Goal: Information Seeking & Learning: Learn about a topic

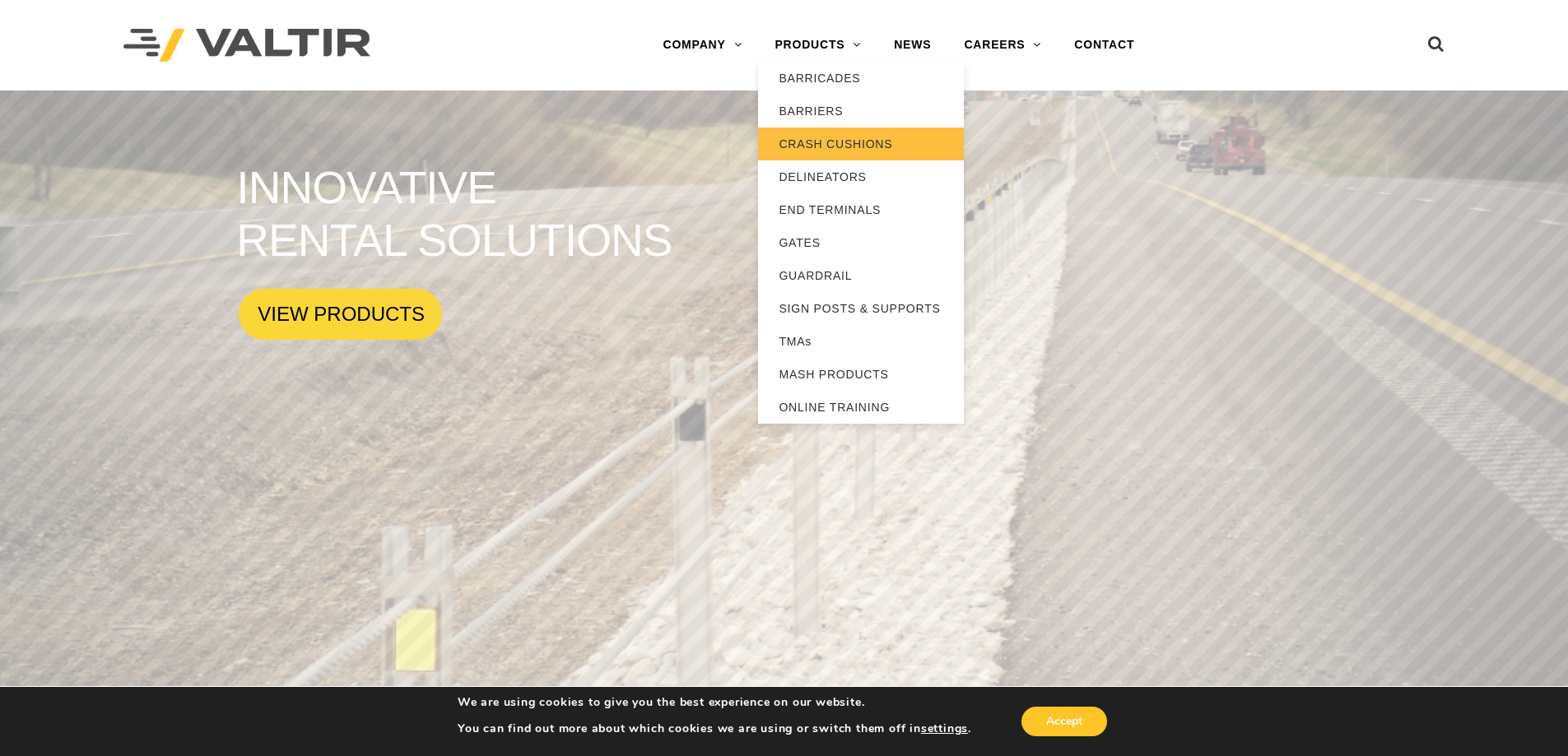
click at [853, 147] on link "CRASH CUSHIONS" at bounding box center [861, 144] width 206 height 33
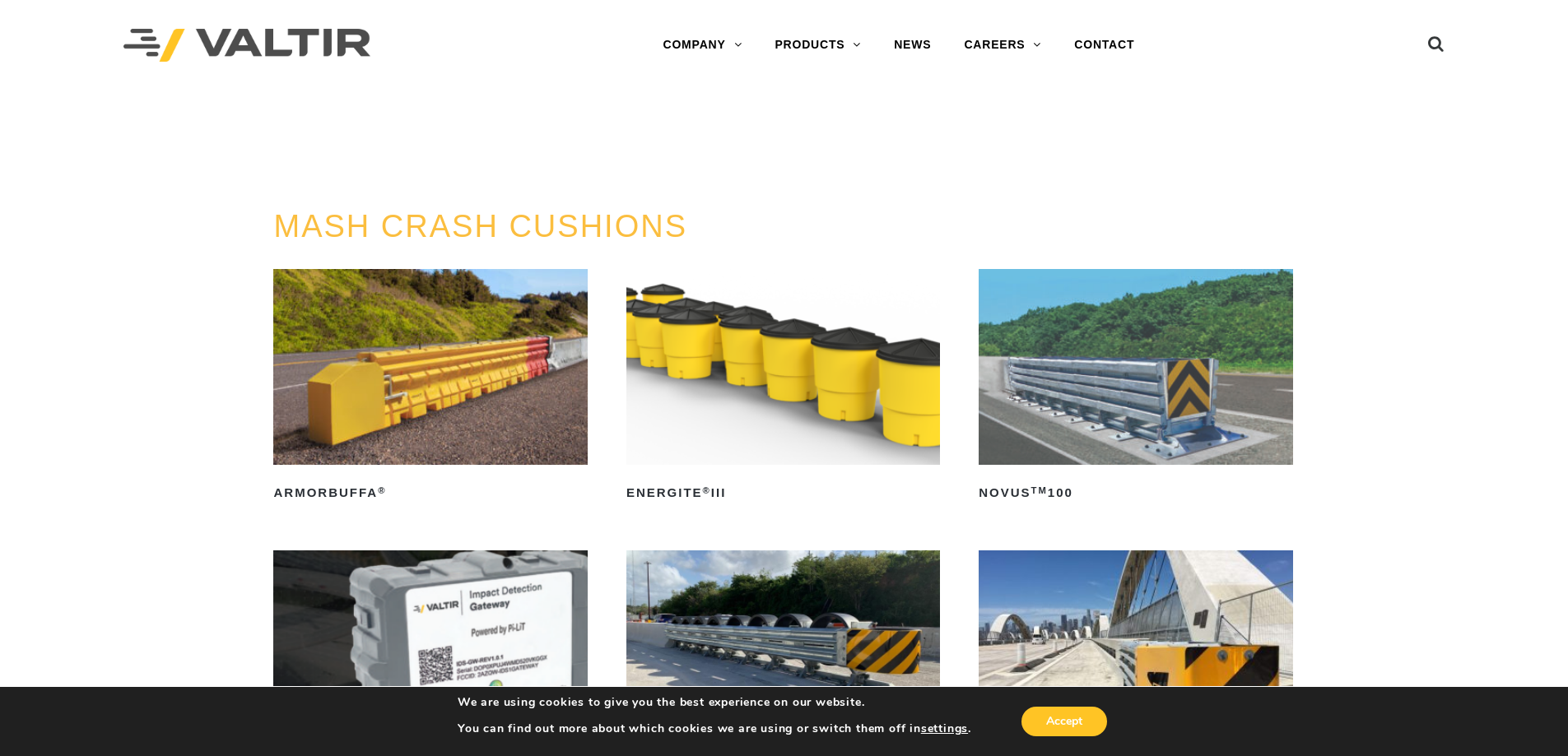
scroll to position [274, 0]
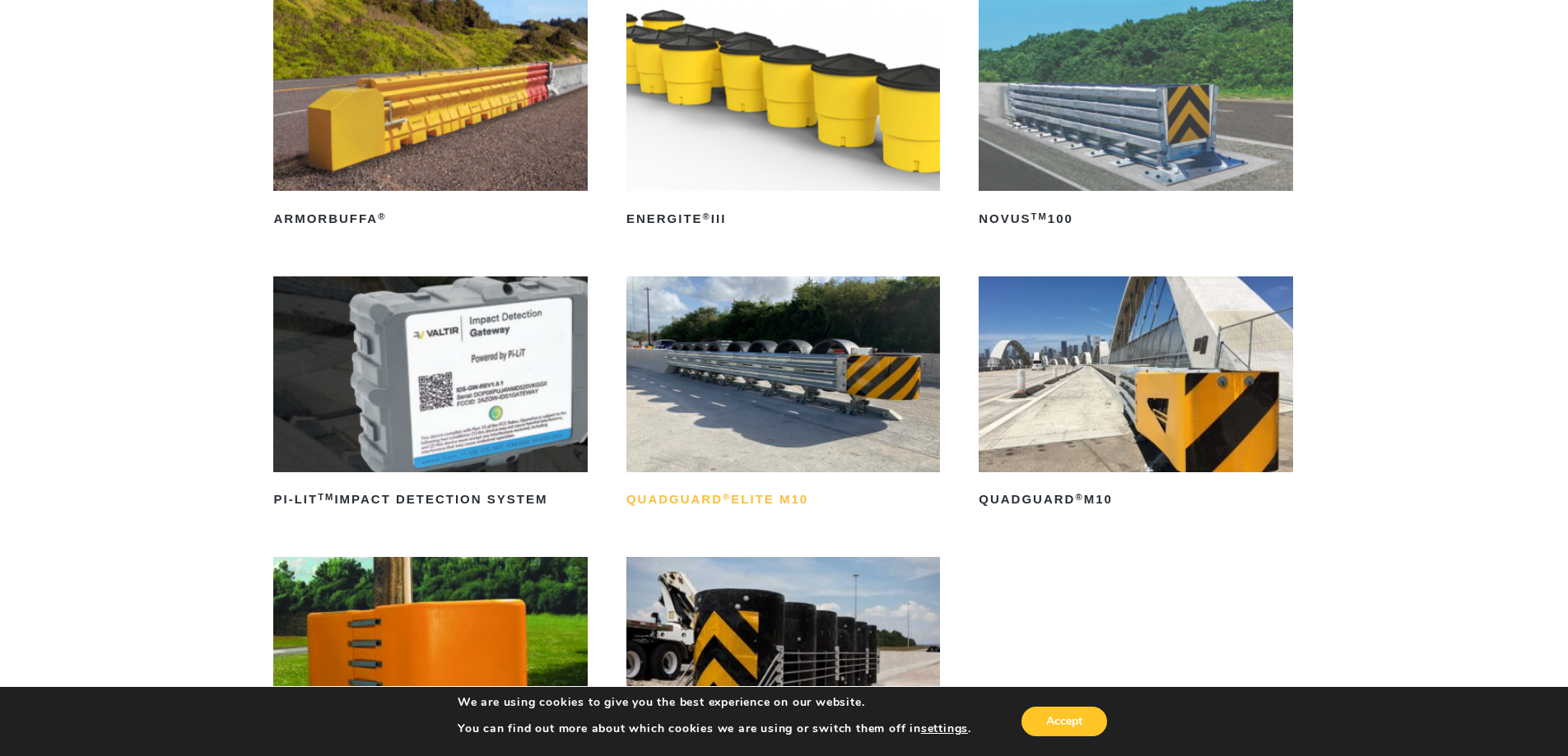
click at [728, 488] on h2 "QuadGuard ® Elite M10" at bounding box center [783, 500] width 314 height 26
click at [1006, 496] on h2 "QuadGuard ® M10" at bounding box center [1135, 500] width 314 height 26
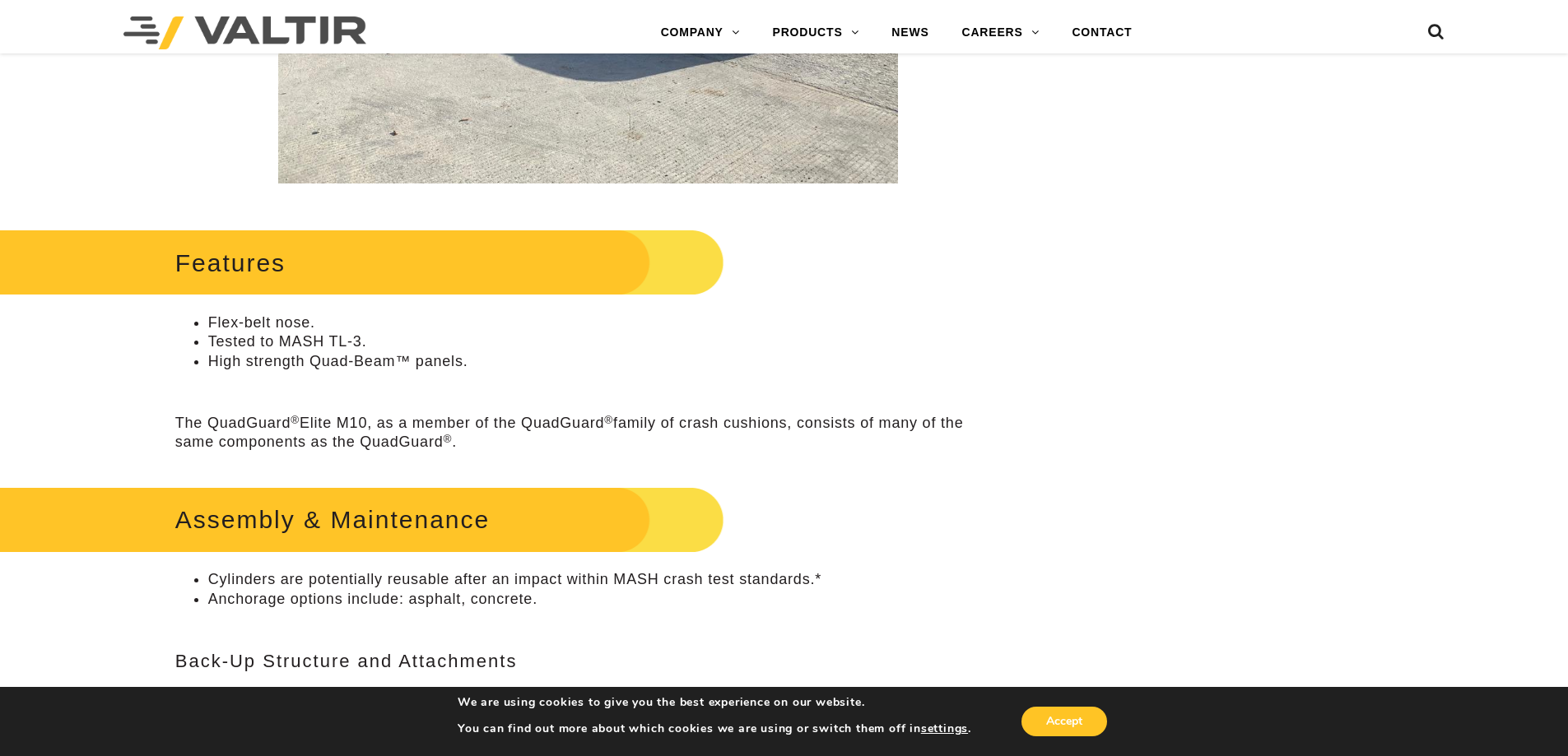
scroll to position [412, 0]
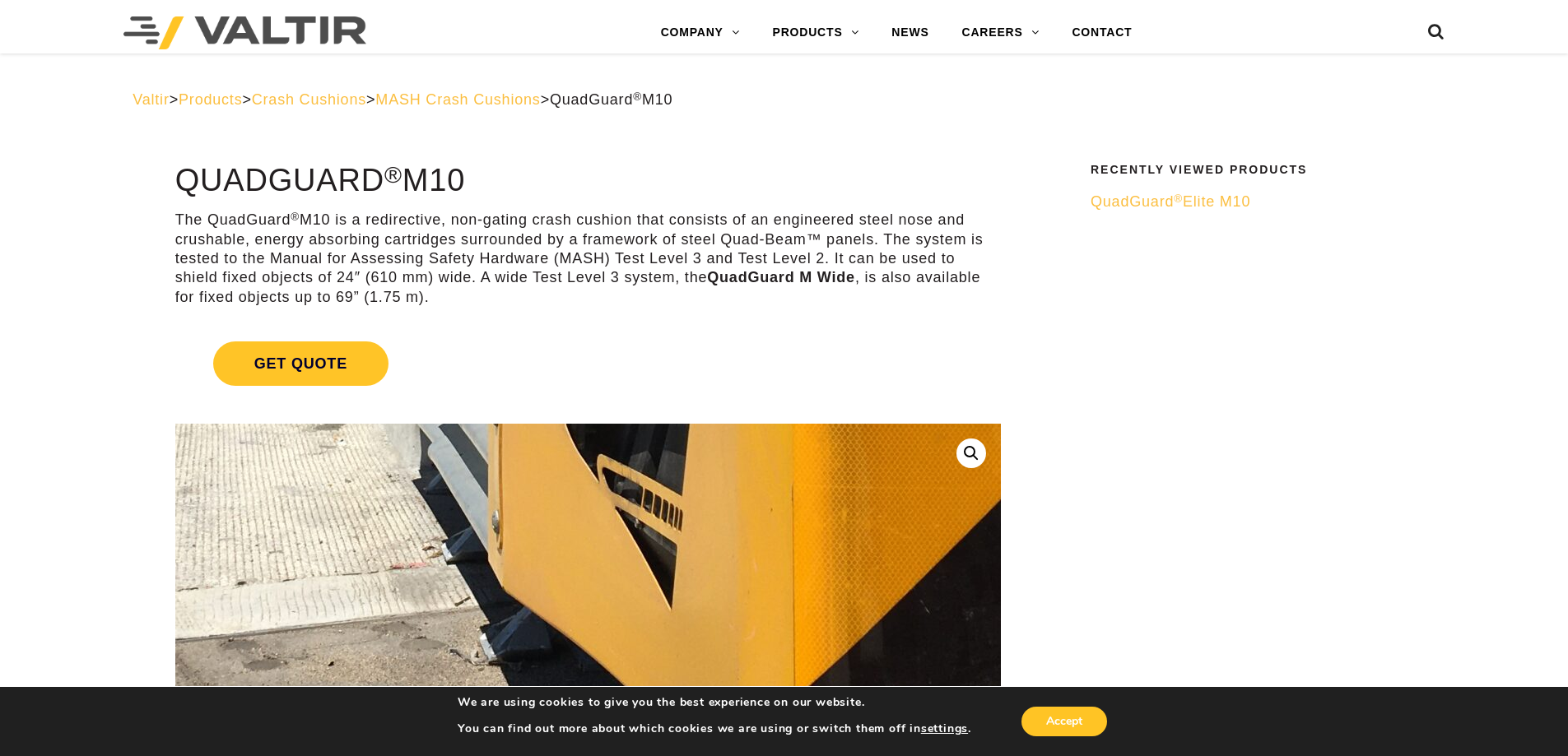
scroll to position [412, 0]
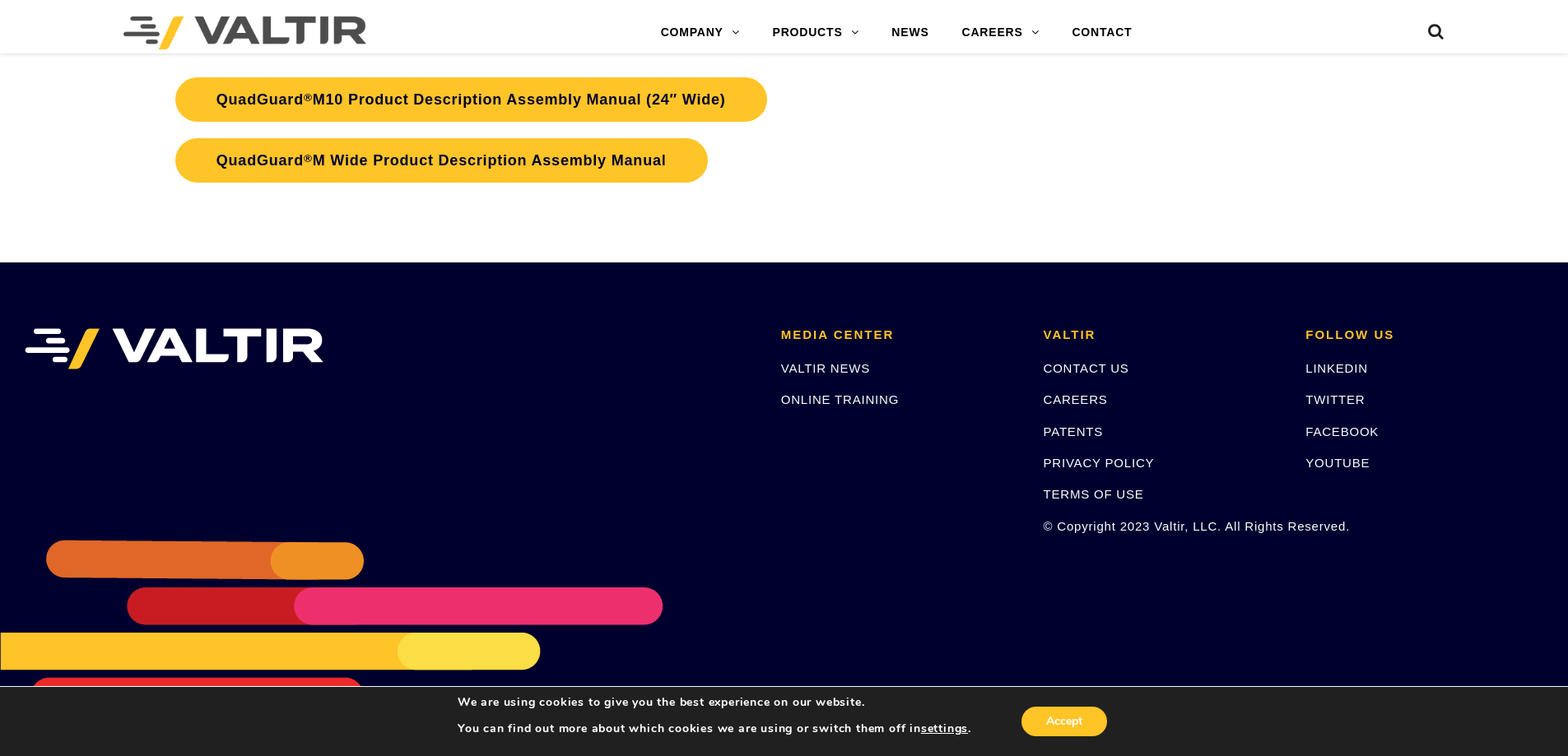
scroll to position [6104, 0]
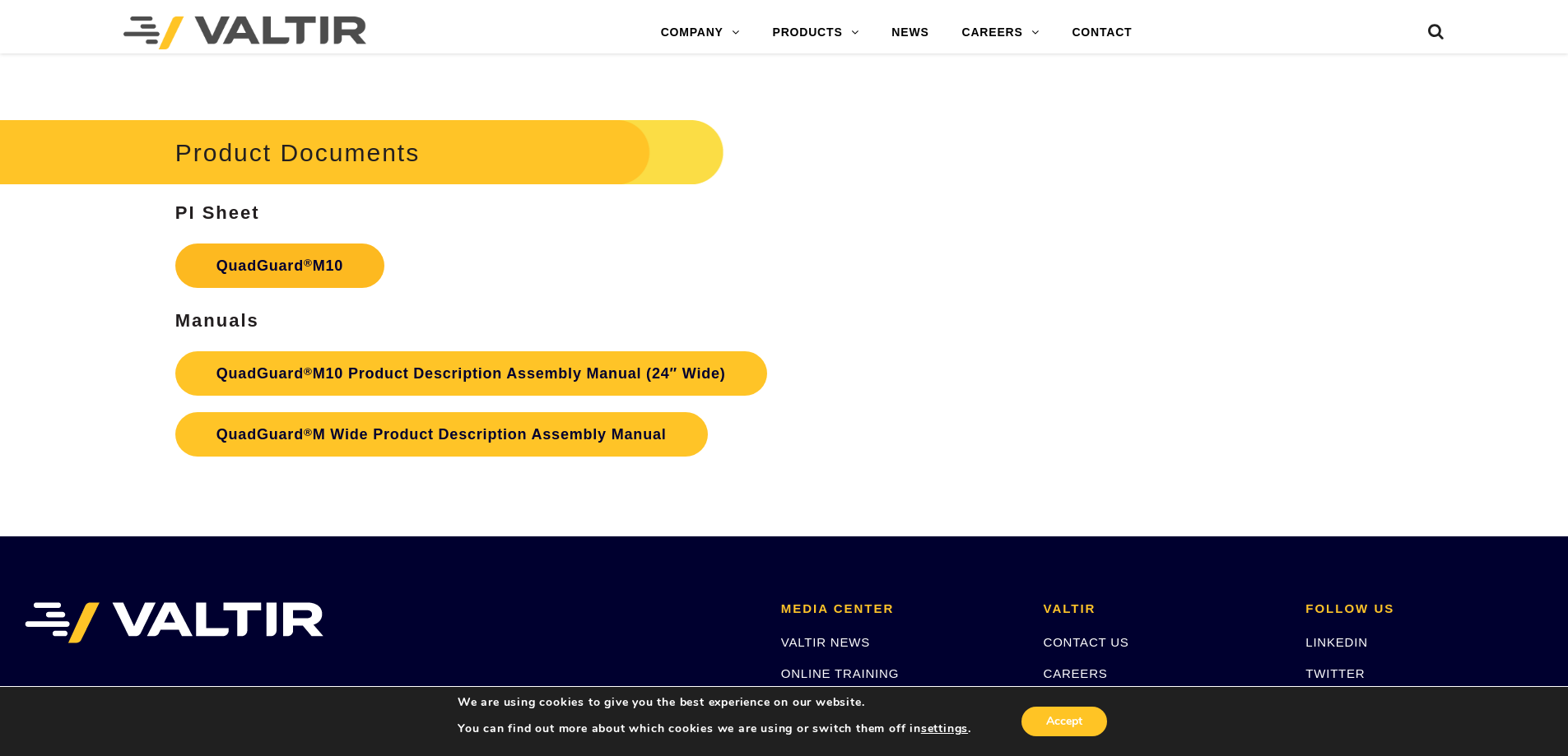
click at [308, 269] on link "QuadGuard ® M10" at bounding box center [279, 266] width 209 height 45
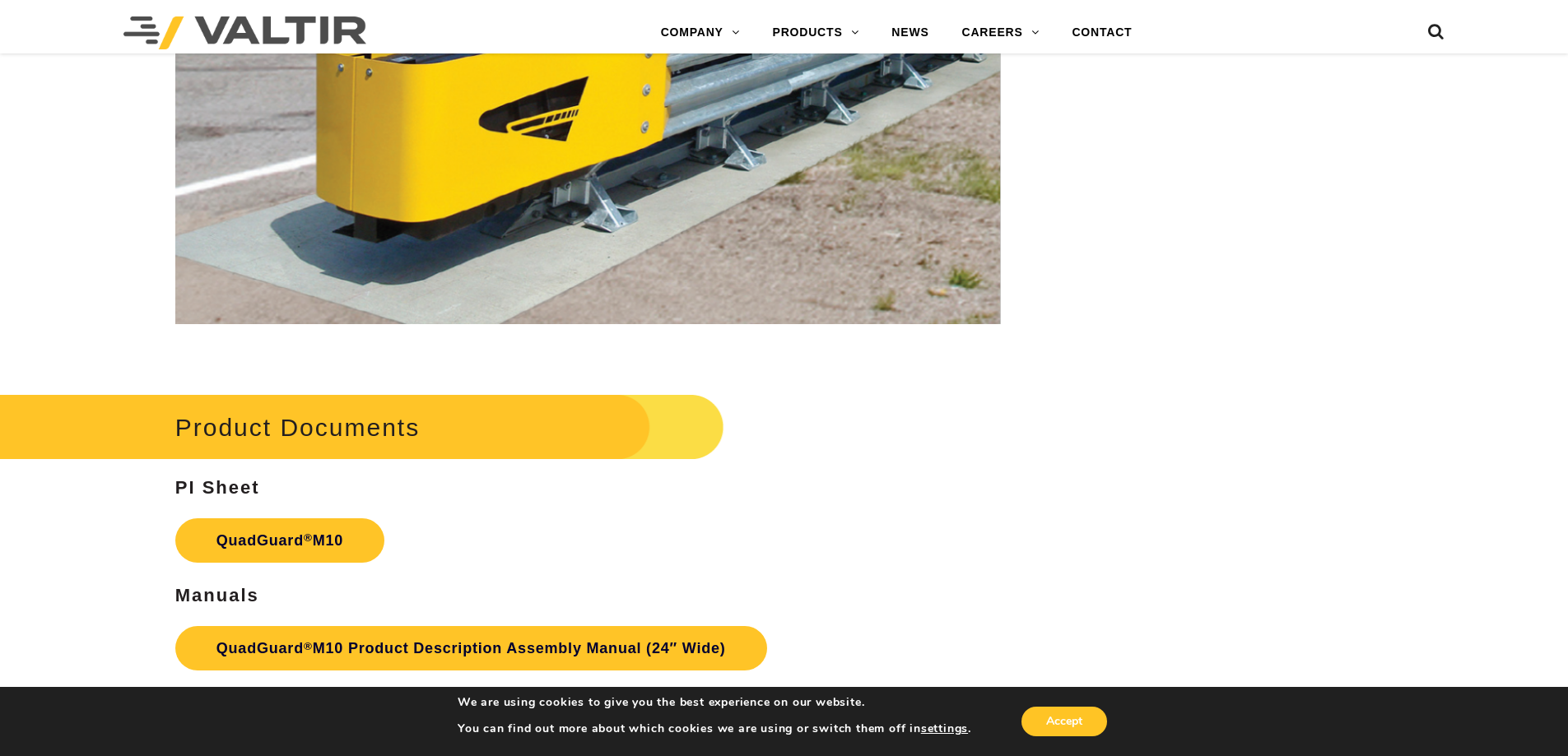
scroll to position [5418, 0]
